Goal: Check status: Check status

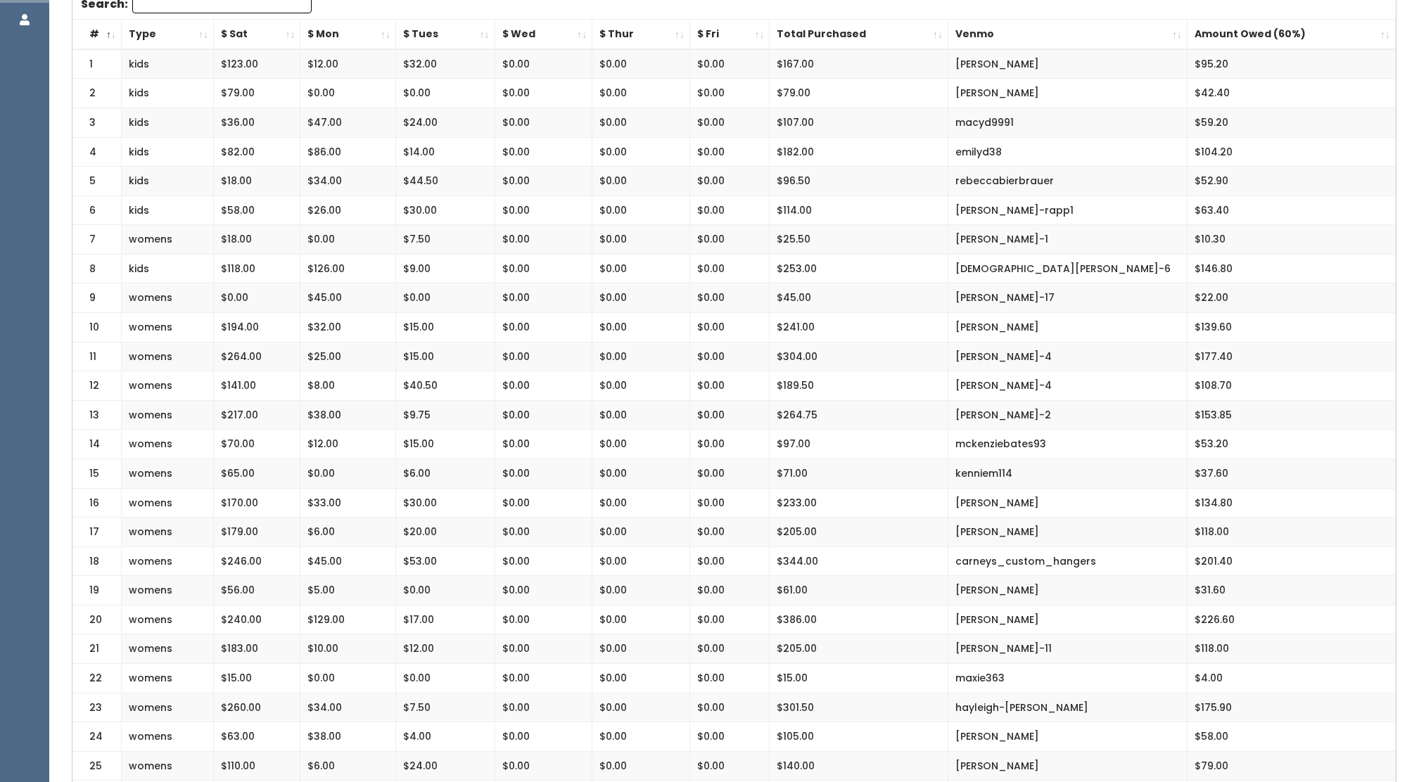
scroll to position [300, 0]
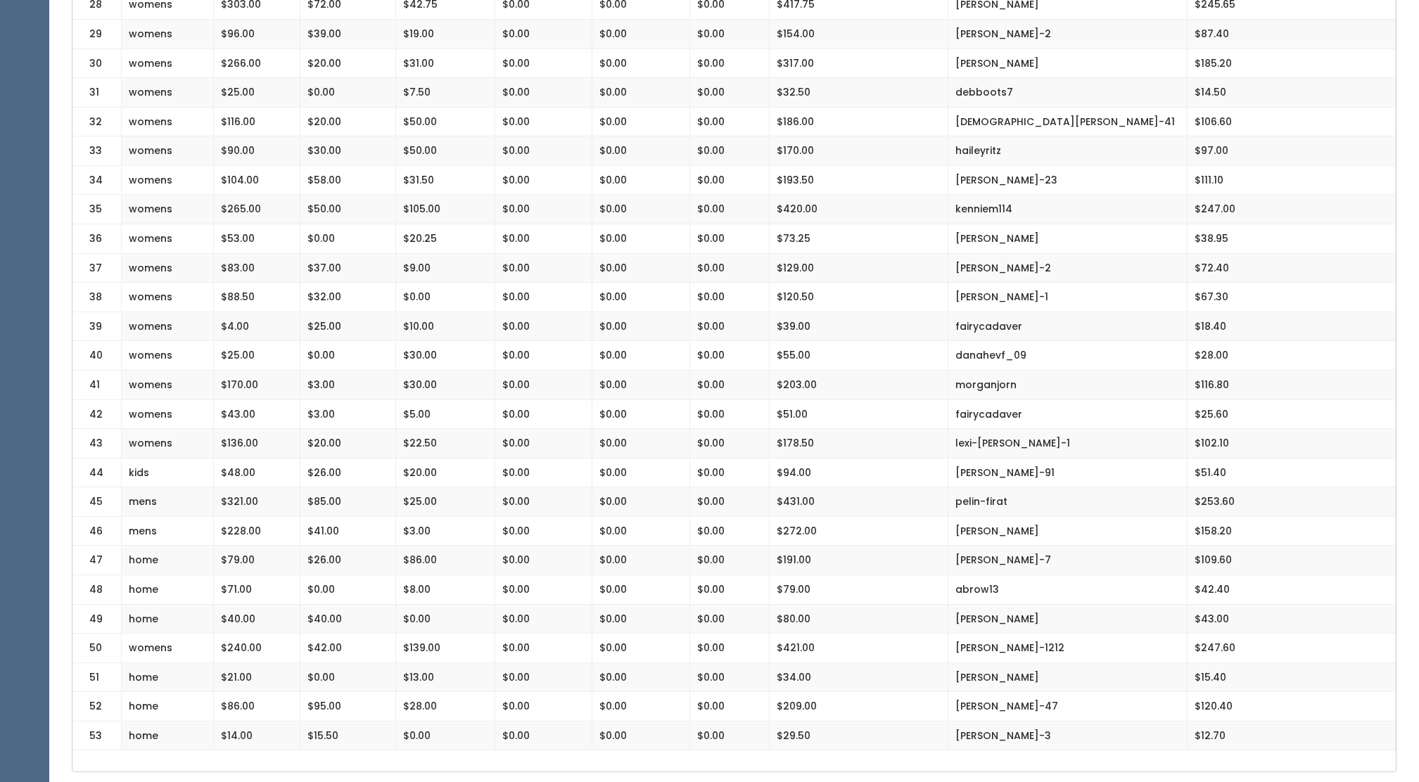
scroll to position [1186, 0]
